Goal: Information Seeking & Learning: Check status

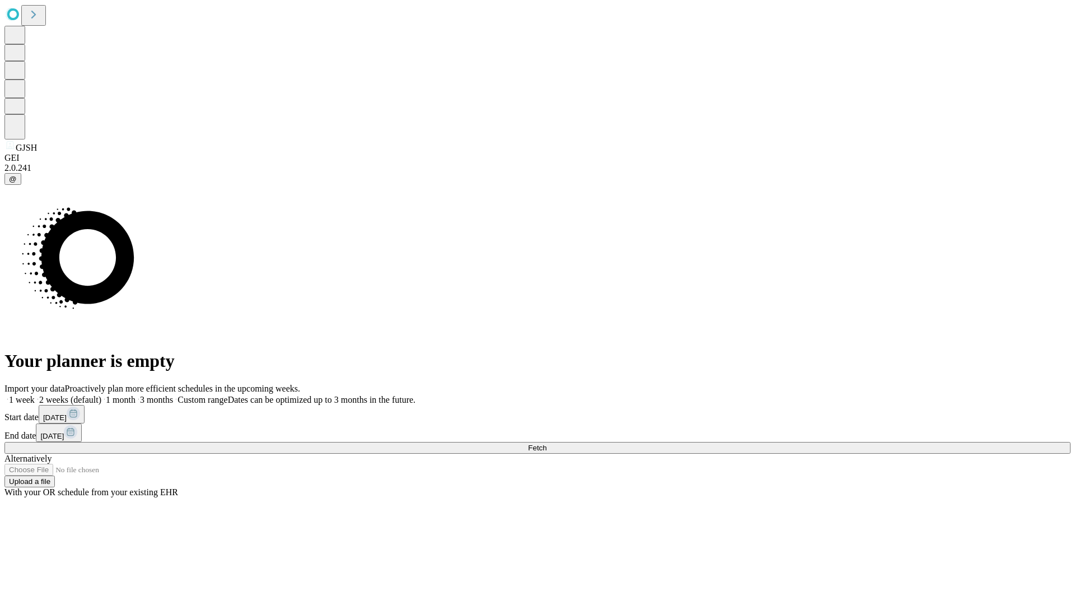
click at [547, 444] on span "Fetch" at bounding box center [537, 448] width 18 height 8
